Goal: Register for event/course

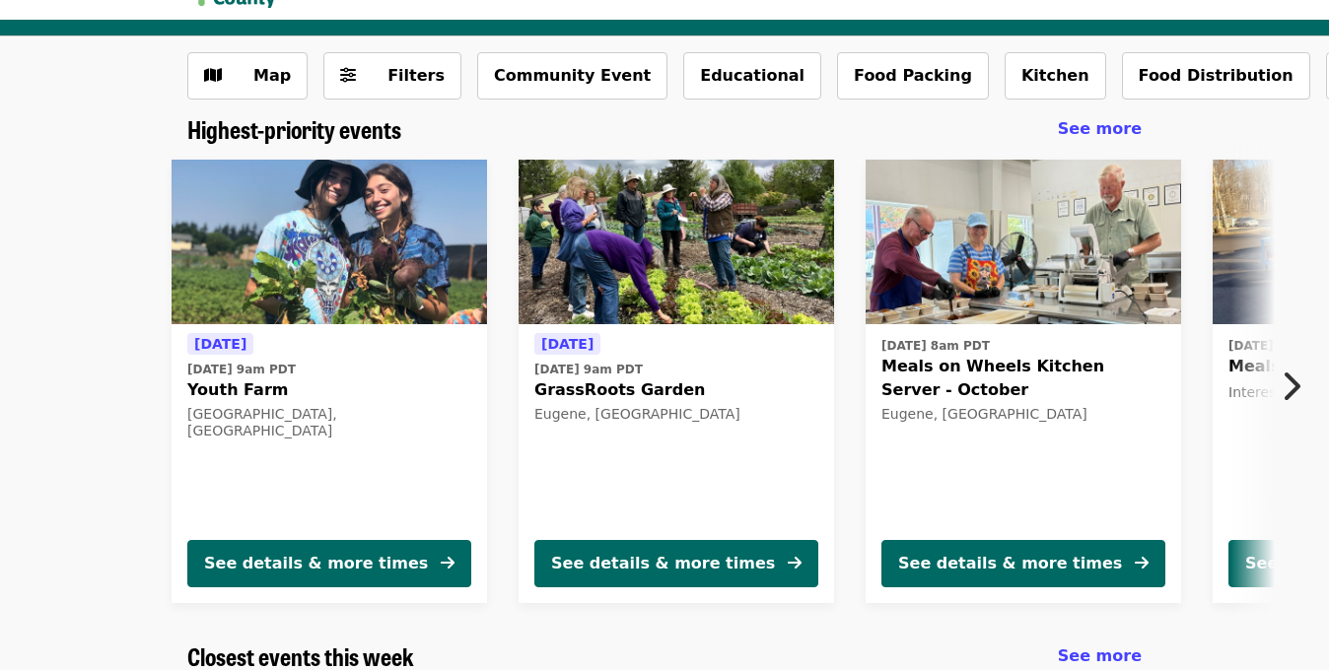
scroll to position [68, 0]
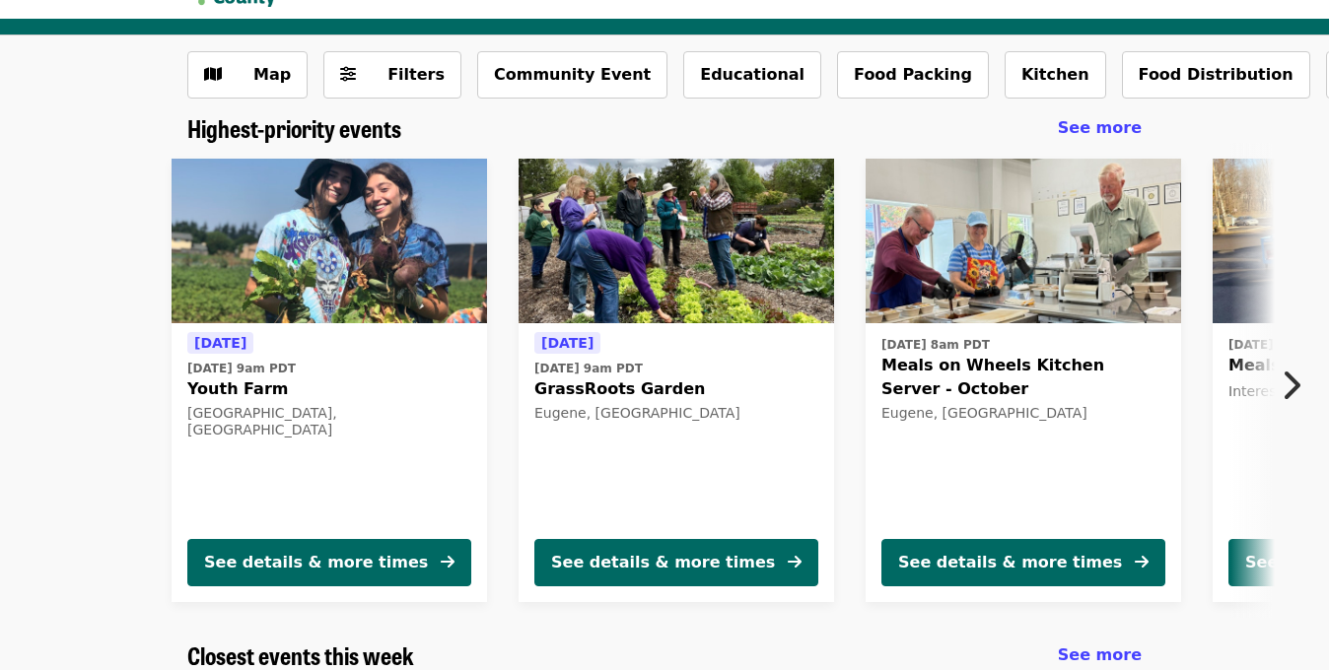
click at [1290, 384] on icon "chevron-right icon" at bounding box center [1291, 385] width 20 height 37
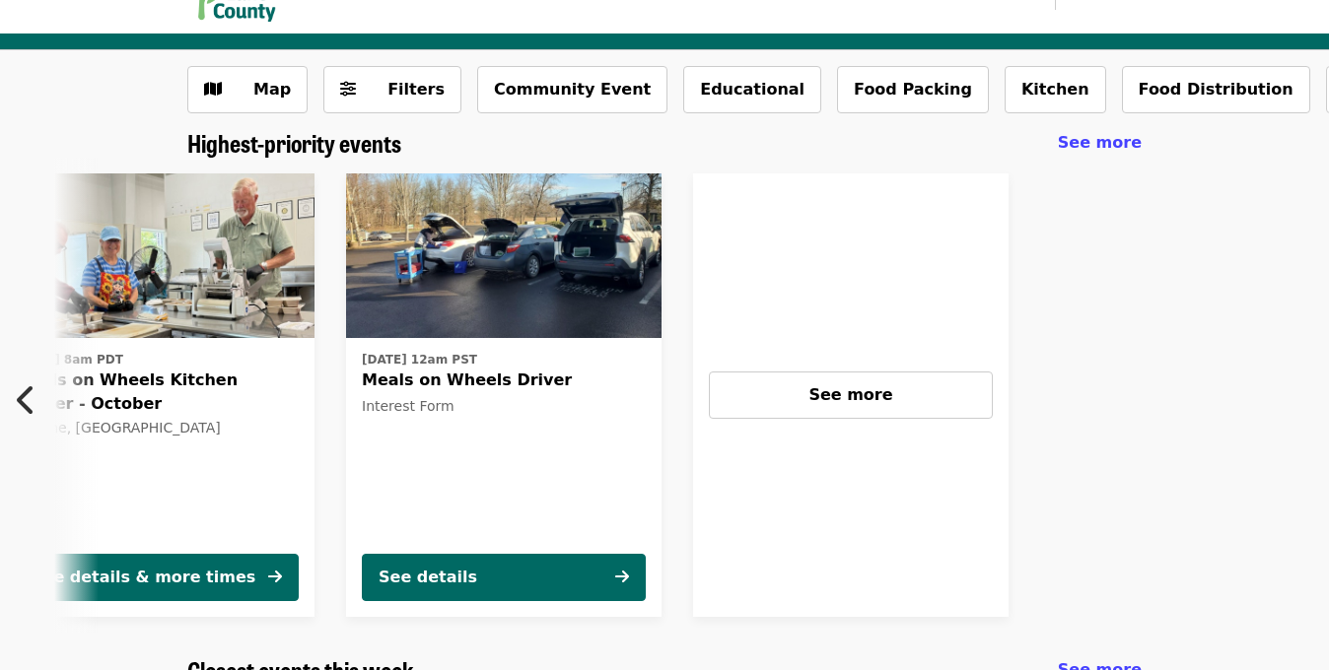
scroll to position [0, 0]
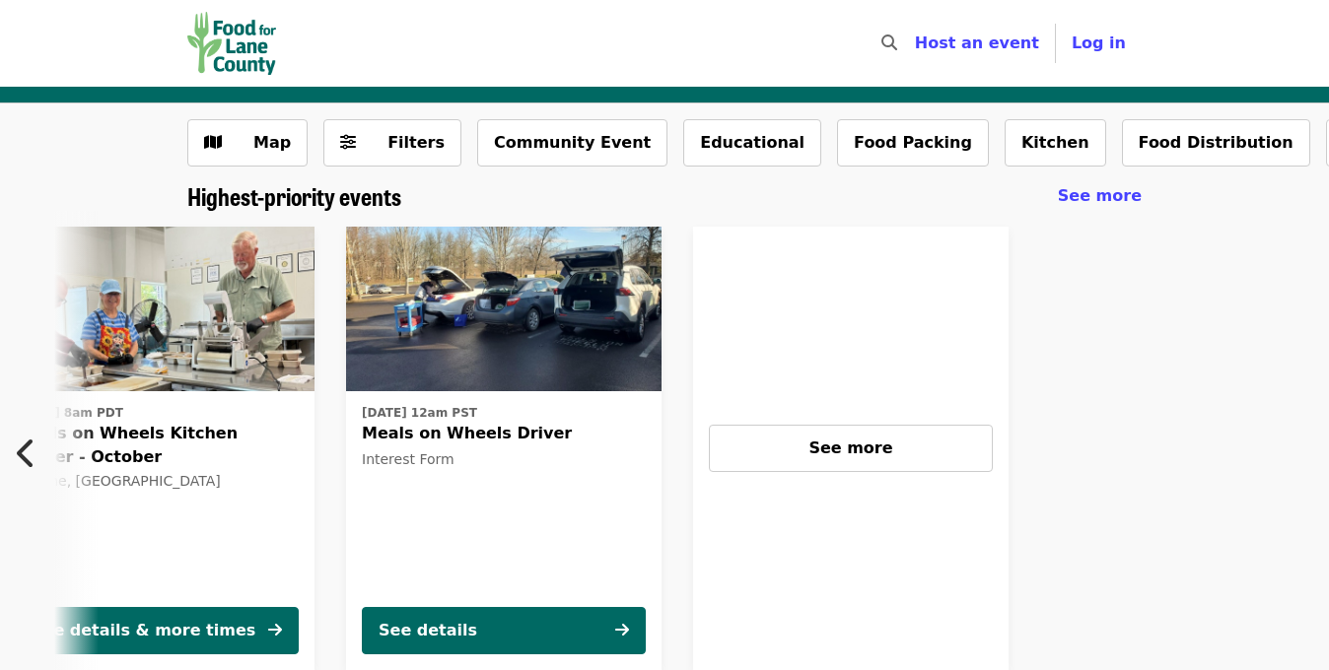
click at [23, 456] on icon "chevron-left icon" at bounding box center [27, 453] width 20 height 37
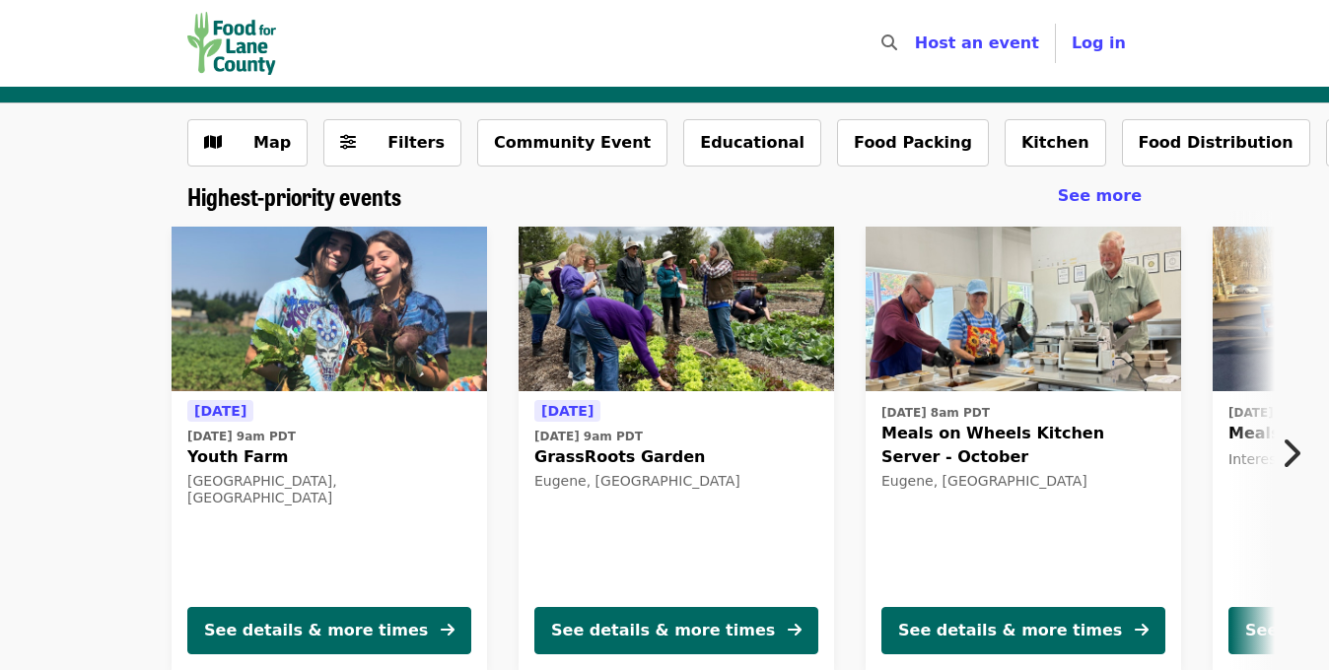
click at [943, 444] on span "Meals on Wheels Kitchen Server - October" at bounding box center [1023, 445] width 284 height 47
click at [837, 140] on button "Food Packing" at bounding box center [913, 142] width 152 height 47
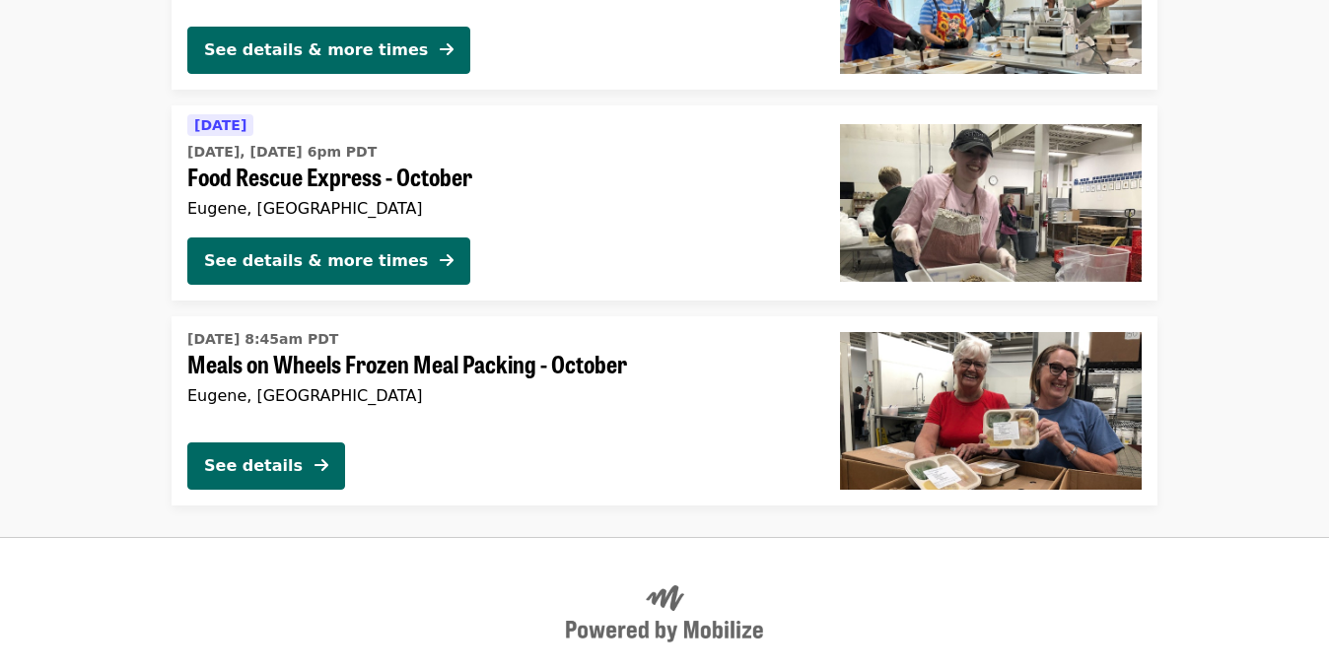
scroll to position [442, 0]
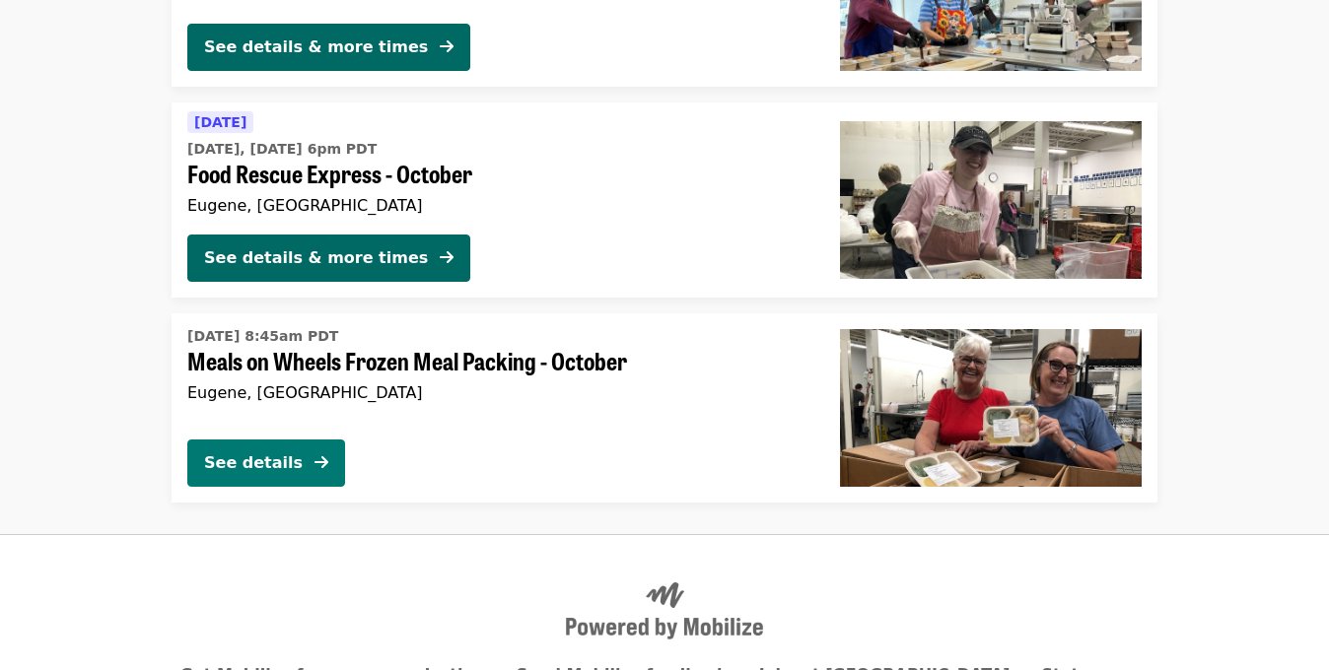
click at [307, 473] on button "See details" at bounding box center [266, 463] width 158 height 47
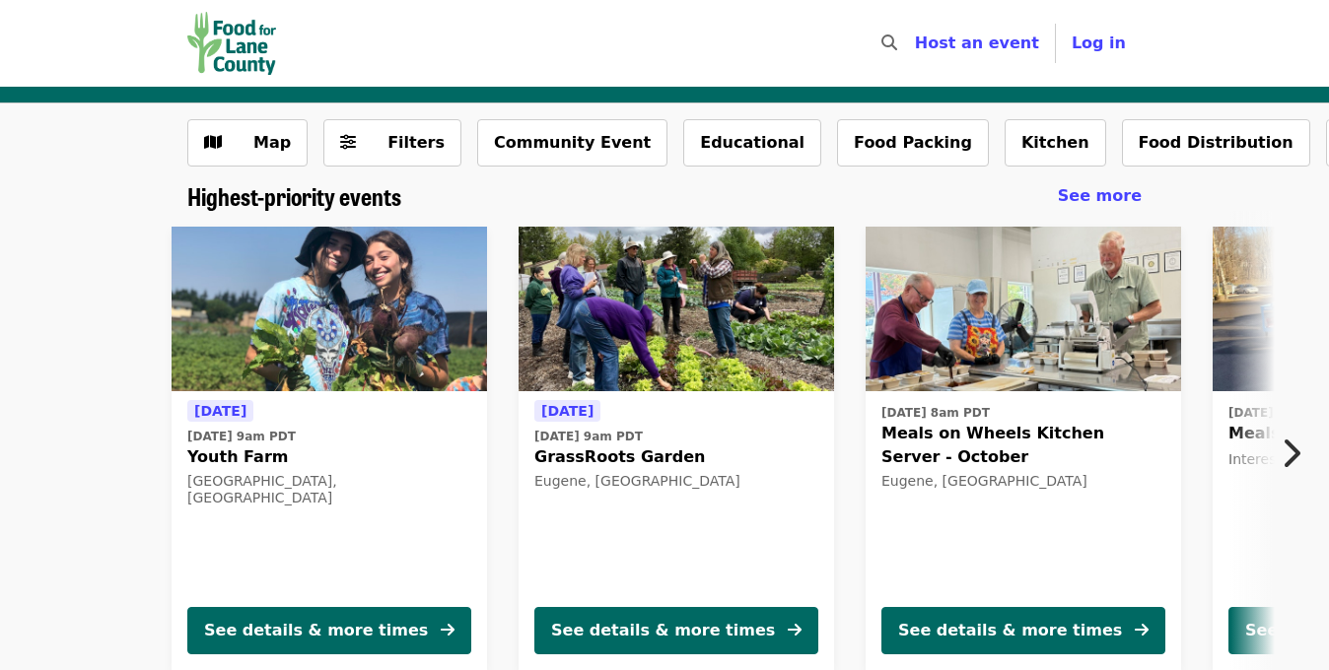
click at [340, 481] on div "[GEOGRAPHIC_DATA], [GEOGRAPHIC_DATA]" at bounding box center [329, 490] width 284 height 34
click at [635, 452] on span "GrassRoots Garden" at bounding box center [676, 458] width 284 height 24
